Goal: Task Accomplishment & Management: Use online tool/utility

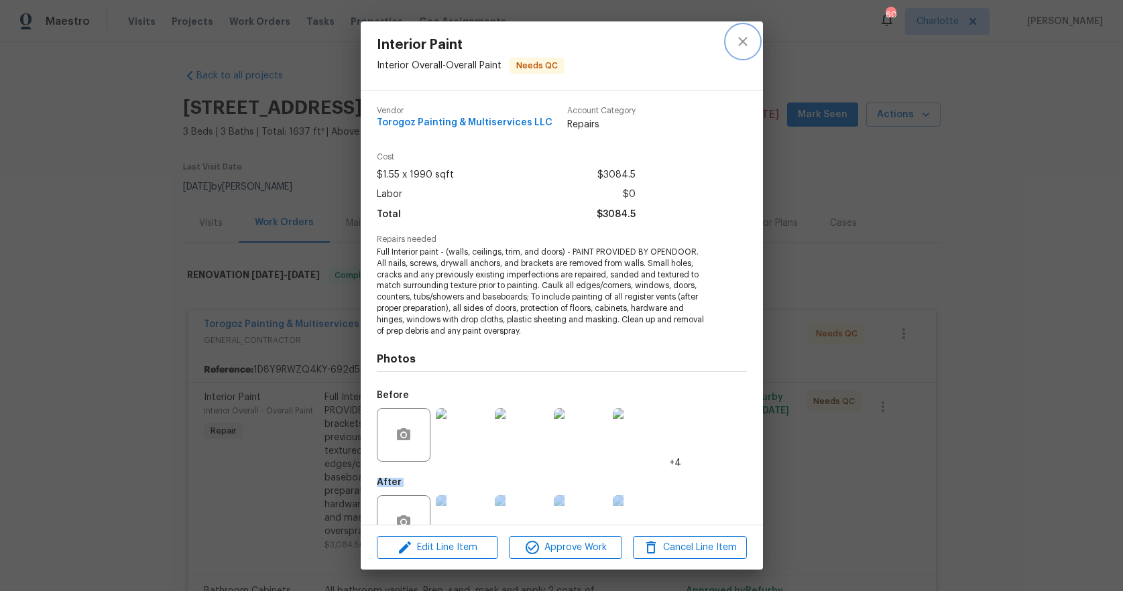
click at [744, 41] on icon "close" at bounding box center [743, 42] width 16 height 16
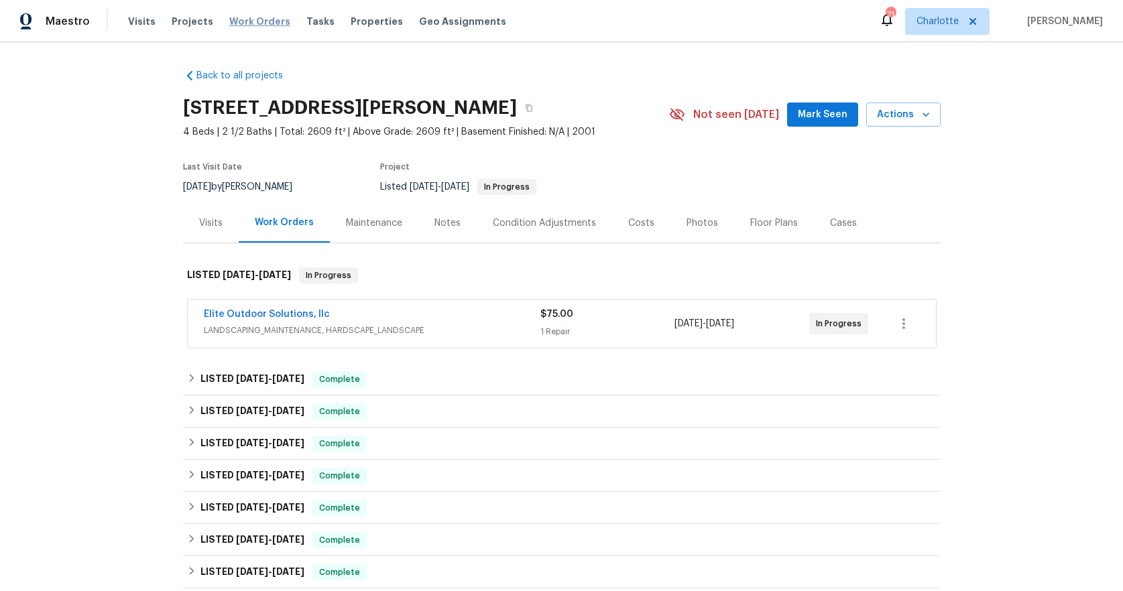
click at [253, 25] on span "Work Orders" at bounding box center [259, 21] width 61 height 13
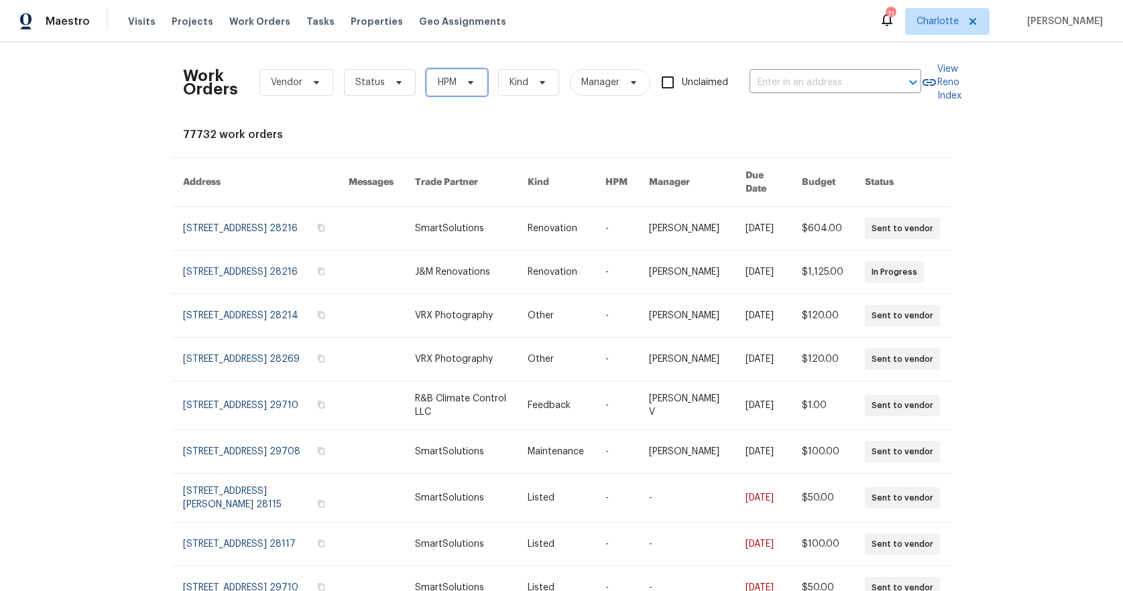
click at [461, 82] on span at bounding box center [468, 82] width 15 height 11
click at [465, 86] on icon at bounding box center [470, 82] width 11 height 11
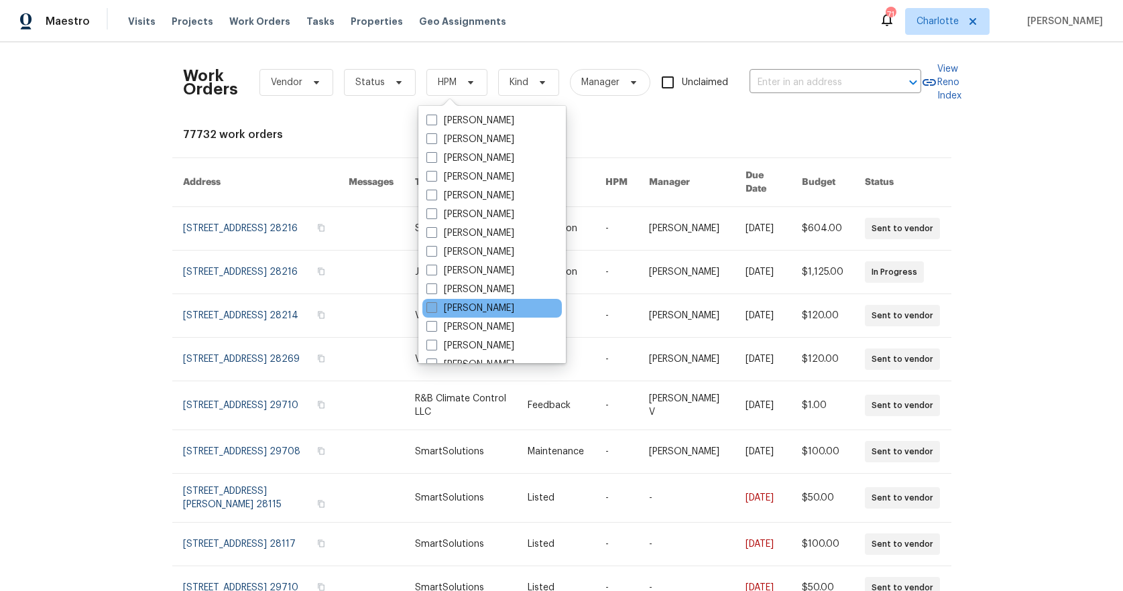
click at [447, 306] on label "[PERSON_NAME]" at bounding box center [470, 308] width 88 height 13
click at [435, 306] on input "[PERSON_NAME]" at bounding box center [430, 306] width 9 height 9
checkbox input "true"
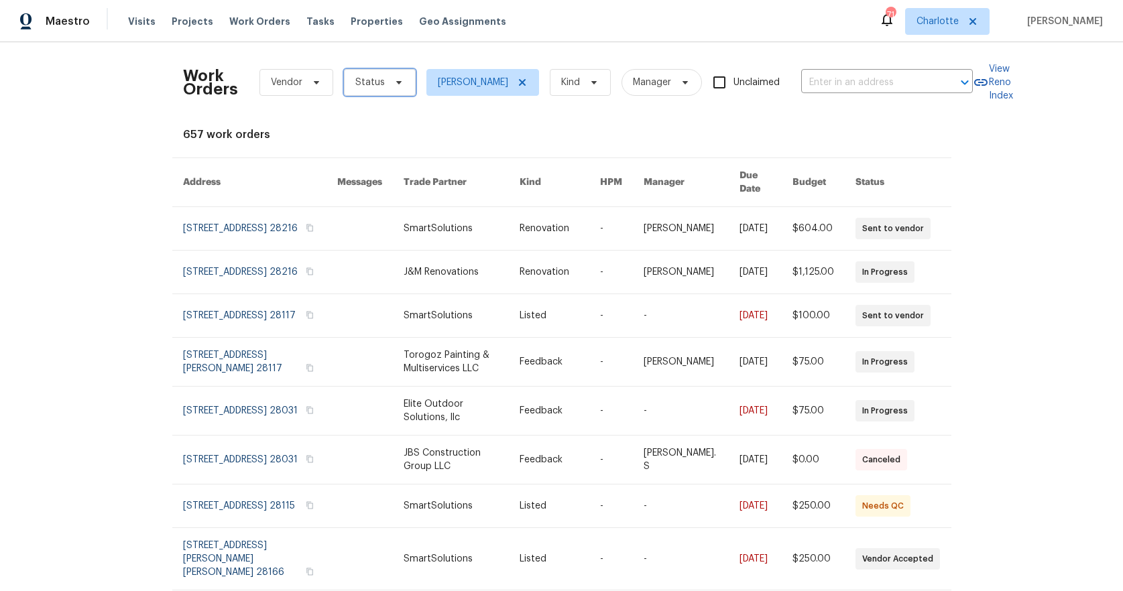
click at [394, 85] on icon at bounding box center [399, 82] width 11 height 11
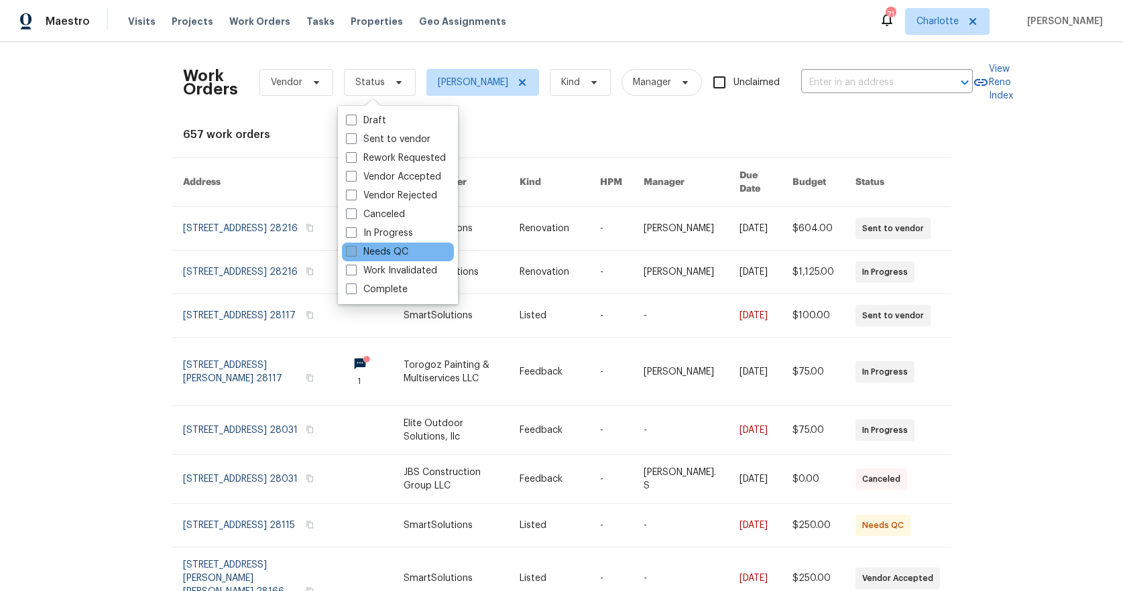
click at [382, 253] on label "Needs QC" at bounding box center [377, 251] width 62 height 13
click at [355, 253] on input "Needs QC" at bounding box center [350, 249] width 9 height 9
checkbox input "true"
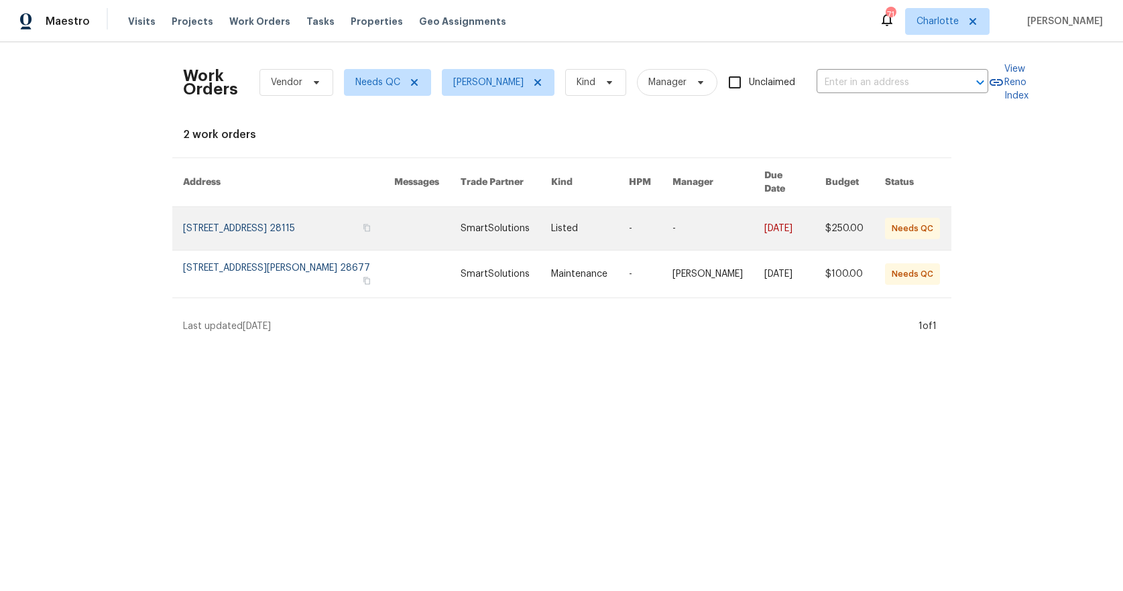
click at [394, 223] on link at bounding box center [427, 228] width 66 height 43
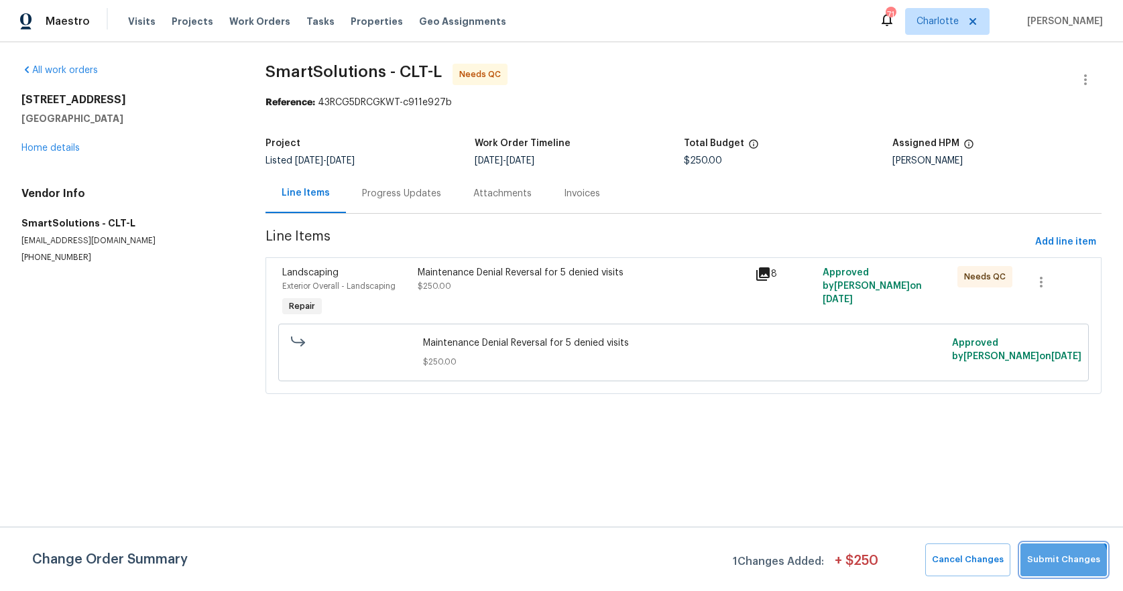
click at [1065, 567] on span "Submit Changes" at bounding box center [1063, 559] width 73 height 15
